Goal: Find specific page/section: Find specific page/section

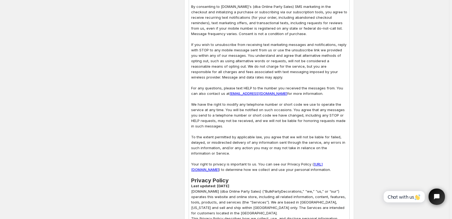
scroll to position [544, 0]
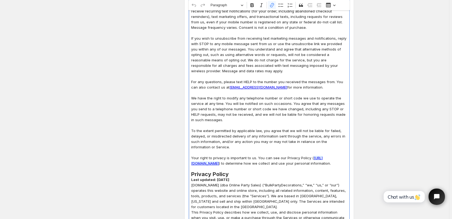
drag, startPoint x: 194, startPoint y: 154, endPoint x: 306, endPoint y: 153, distance: 112.1
click at [306, 155] on p "Your right to privacy is important to us. You can see our Privacy Policy ( [URL…" at bounding box center [269, 160] width 156 height 11
click at [254, 164] on icon "button" at bounding box center [250, 164] width 5 height 5
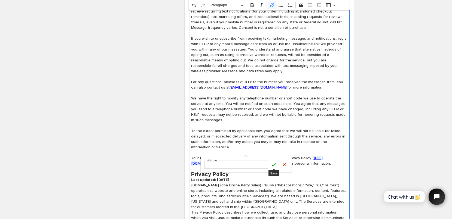
type input "[URL][DOMAIN_NAME]"
click at [273, 165] on icon "submit" at bounding box center [273, 164] width 5 height 5
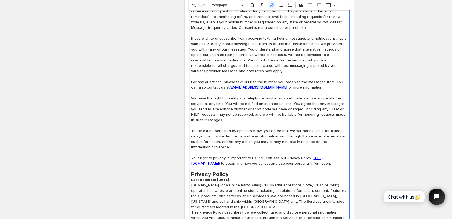
click at [249, 85] on link "[EMAIL_ADDRESS][DOMAIN_NAME]" at bounding box center [258, 87] width 58 height 4
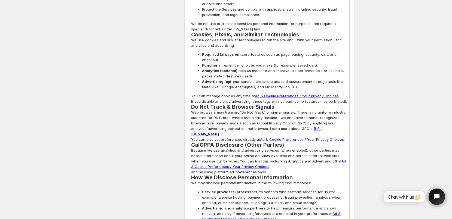
scroll to position [1007, 0]
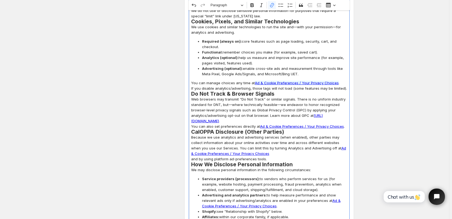
click at [290, 81] on link "Ad & Cookie Preferences / Your Privacy Choices" at bounding box center [297, 83] width 84 height 4
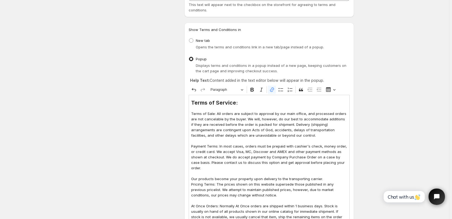
scroll to position [0, 0]
